Goal: Transaction & Acquisition: Purchase product/service

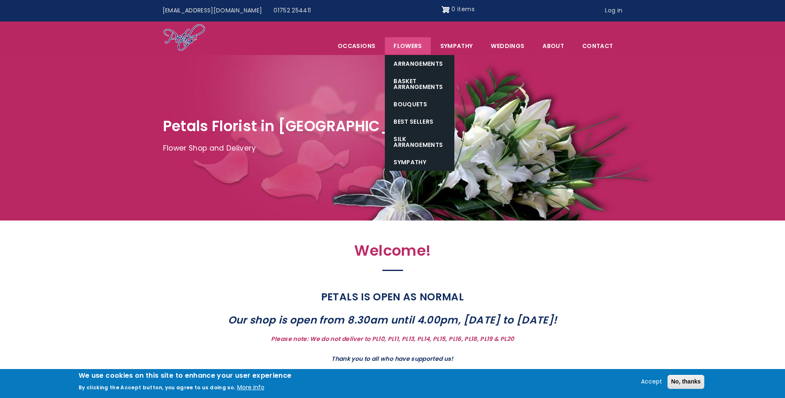
click at [411, 43] on link "Flowers" at bounding box center [408, 45] width 46 height 17
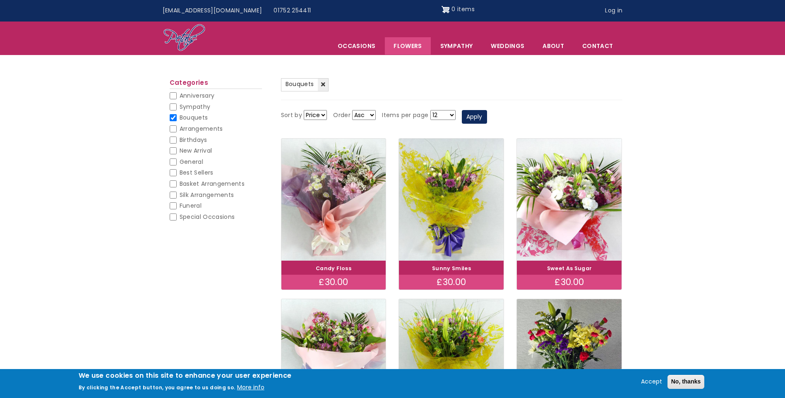
click at [173, 184] on input "Basket Arrangements" at bounding box center [173, 183] width 7 height 7
checkbox input "false"
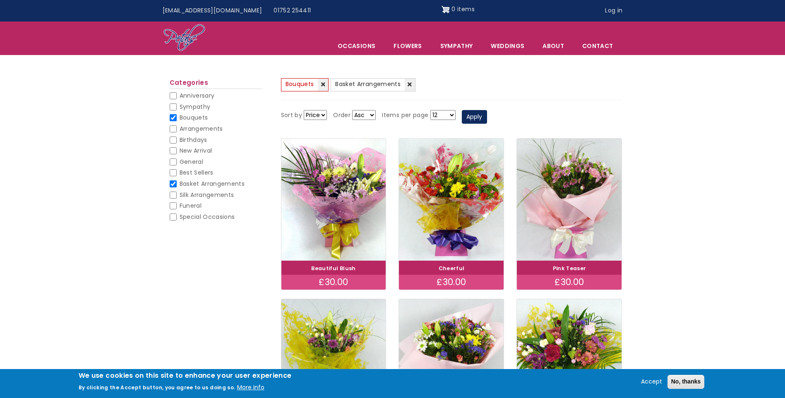
click at [323, 84] on link "(-) Bouquets" at bounding box center [305, 84] width 48 height 13
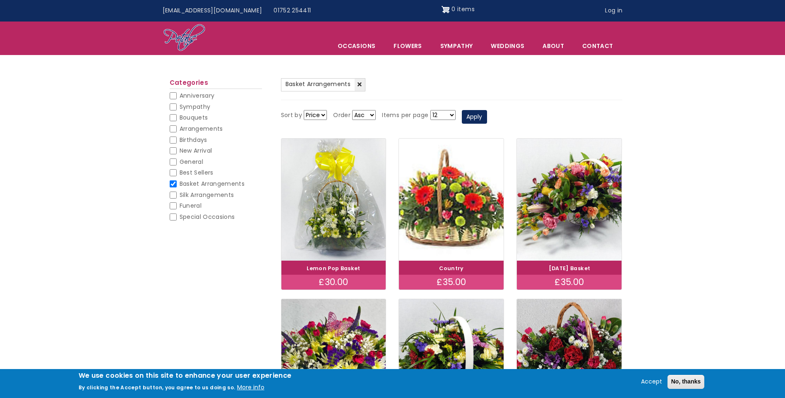
click at [173, 128] on input "Arrangements" at bounding box center [173, 128] width 7 height 7
checkbox input "false"
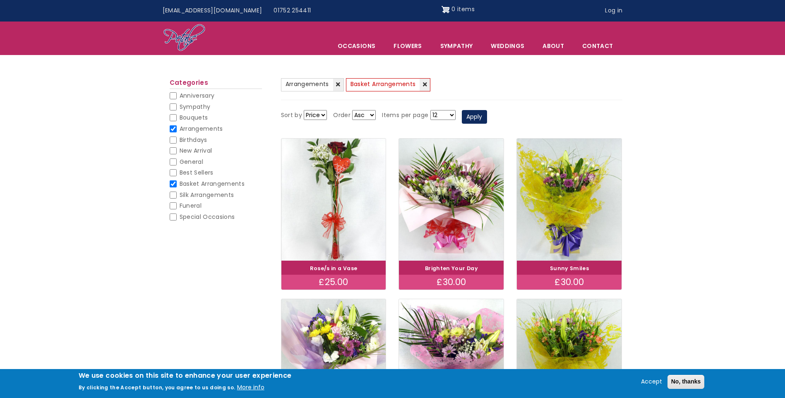
click at [425, 85] on link "(-) Basket Arrangements" at bounding box center [388, 84] width 85 height 13
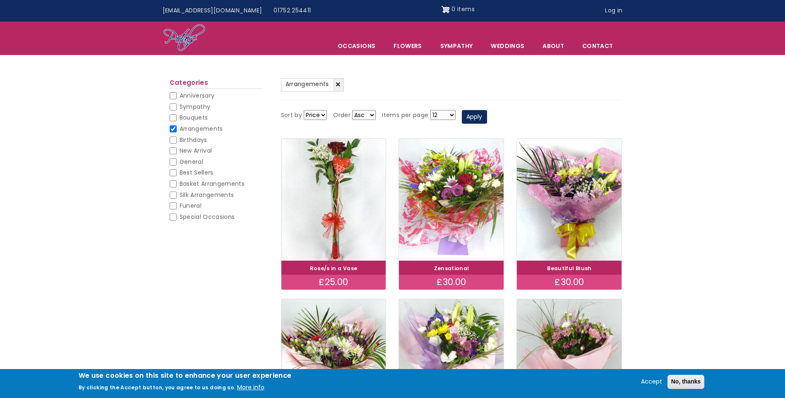
click at [174, 216] on input "Special Occasions" at bounding box center [173, 217] width 7 height 7
checkbox input "false"
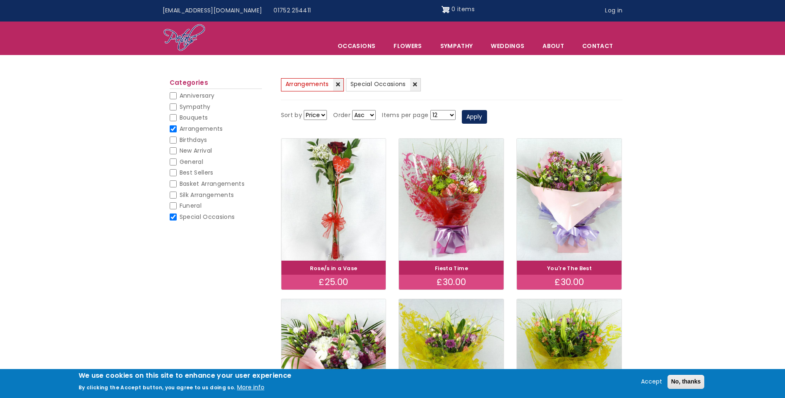
click at [338, 84] on link "(-) Arrangements" at bounding box center [312, 84] width 63 height 13
